Goal: Task Accomplishment & Management: Manage account settings

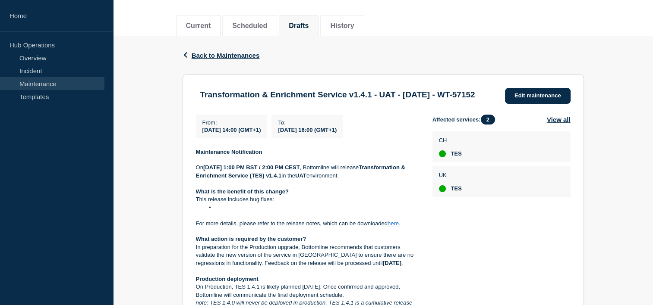
click at [554, 104] on div "Transformation & Enrichment Service v1.4.1 - UAT - [DATE] - WT-57152 Edit maint…" at bounding box center [383, 96] width 375 height 16
click at [551, 98] on link "Edit maintenance" at bounding box center [538, 96] width 66 height 16
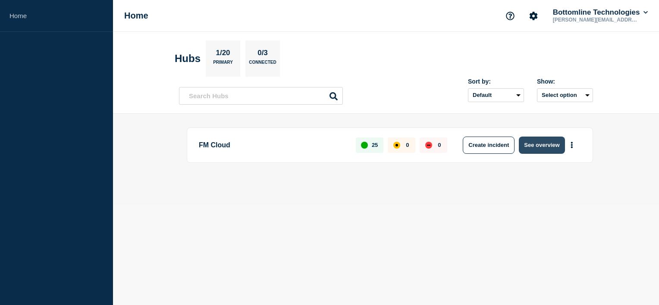
click at [533, 152] on button "See overview" at bounding box center [542, 145] width 46 height 17
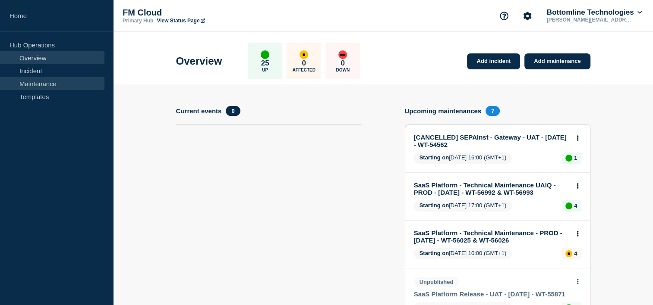
click at [51, 87] on link "Maintenance" at bounding box center [52, 83] width 104 height 13
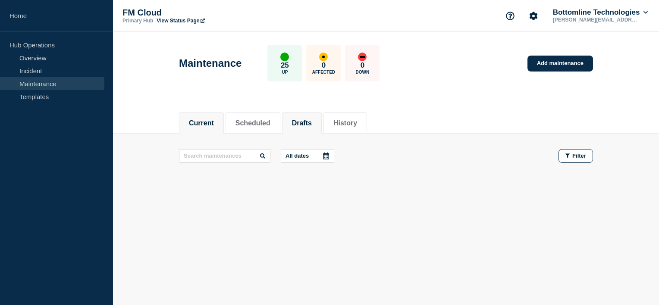
click at [307, 113] on li "Drafts" at bounding box center [302, 123] width 40 height 21
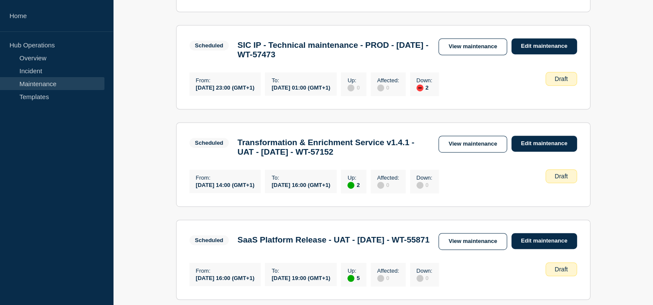
scroll to position [448, 0]
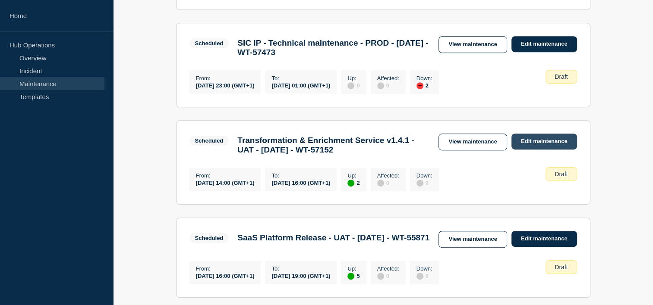
click at [525, 150] on link "Edit maintenance" at bounding box center [544, 142] width 66 height 16
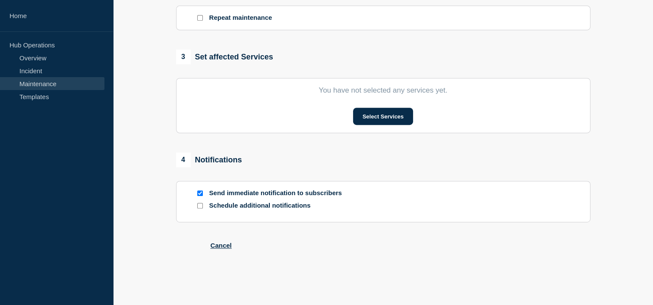
type input "Transformation & Enrichment Service v1.4.1 - UAT - 19/AUG/2025 - WT-57152"
type input "2025-08-19"
type input "14:00"
type input "2025-08-19"
type input "16:00"
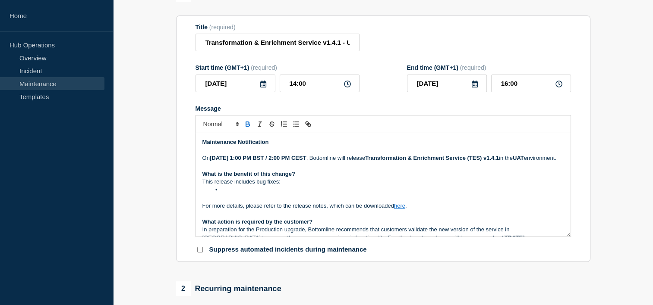
scroll to position [99, 0]
click at [264, 195] on li "Message" at bounding box center [387, 191] width 353 height 8
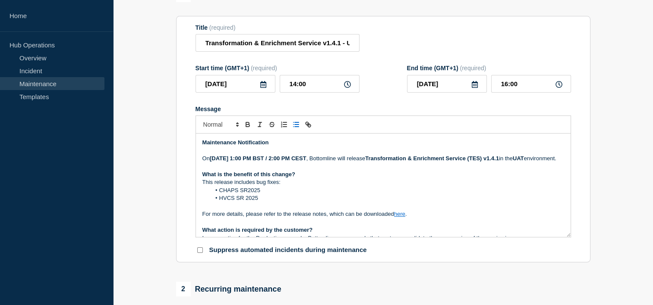
click at [248, 195] on li "CHAPS SR2025" at bounding box center [387, 191] width 353 height 8
click at [246, 202] on li "HVCS SR 2025" at bounding box center [387, 199] width 353 height 8
click at [257, 202] on li "HVCS SR2025" at bounding box center [387, 199] width 353 height 8
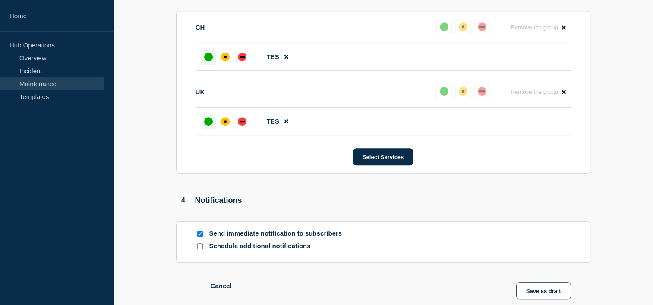
scroll to position [482, 0]
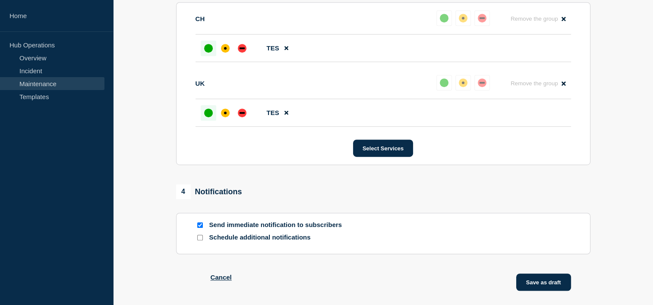
click at [533, 287] on button "Save as draft" at bounding box center [543, 282] width 55 height 17
